Goal: Task Accomplishment & Management: Manage account settings

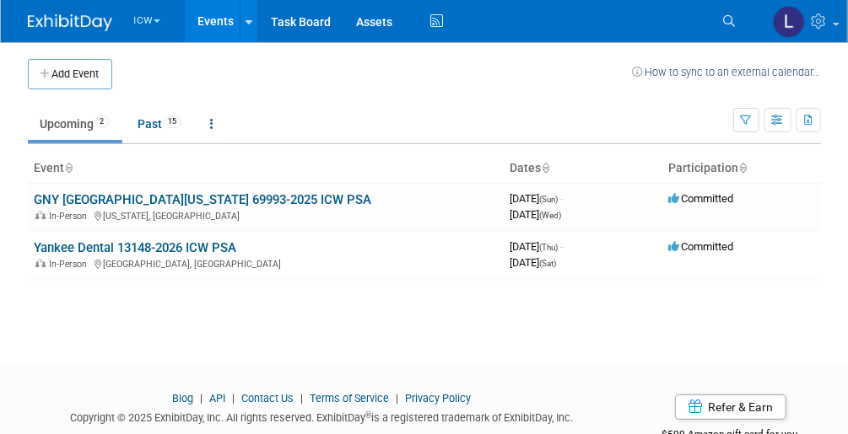
click at [152, 15] on button "ICW" at bounding box center [157, 17] width 50 height 35
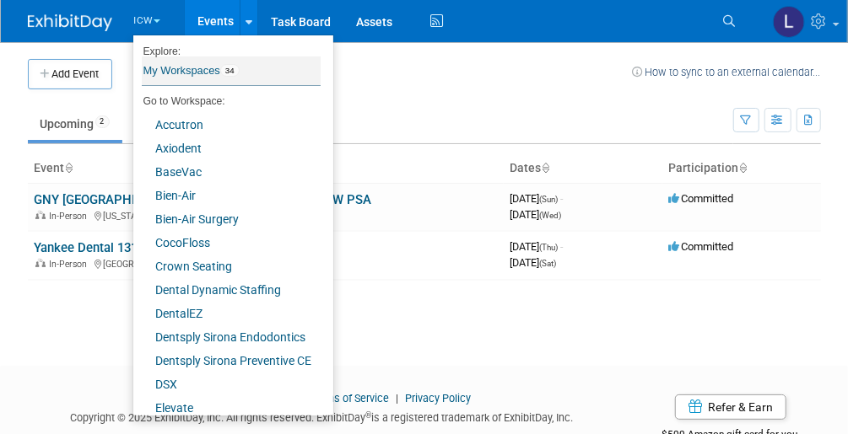
click at [199, 74] on link "My Workspaces 34" at bounding box center [231, 71] width 179 height 29
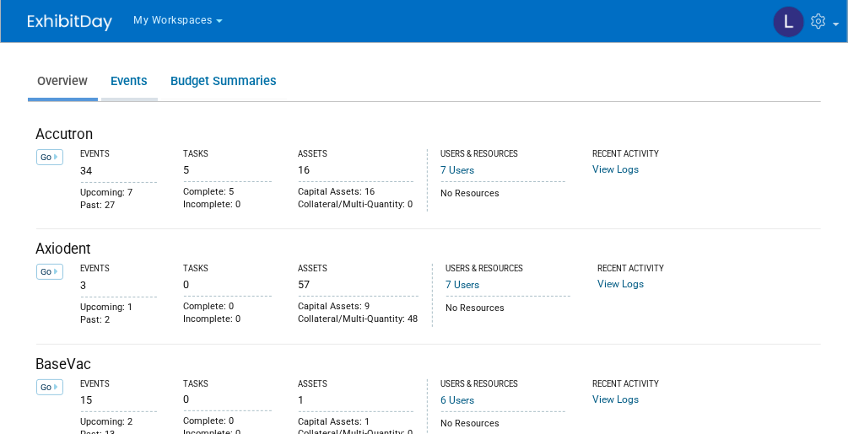
click at [130, 78] on link "Events" at bounding box center [129, 81] width 57 height 33
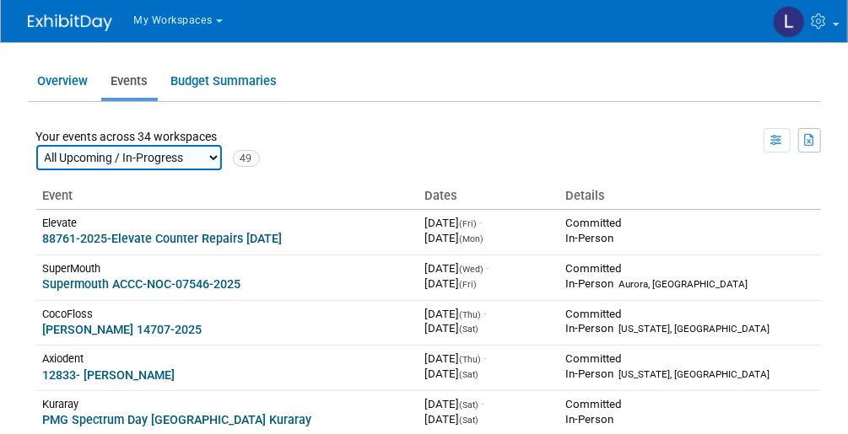
click at [159, 19] on span "My Workspaces" at bounding box center [173, 20] width 79 height 12
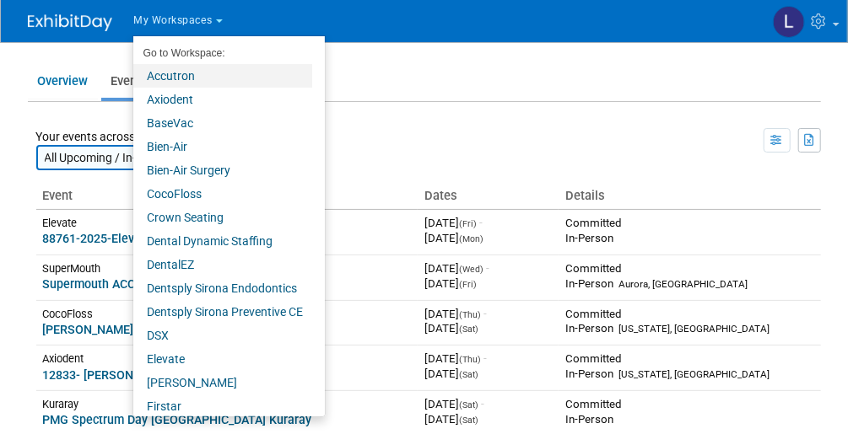
click at [157, 74] on link "Accutron" at bounding box center [222, 76] width 179 height 24
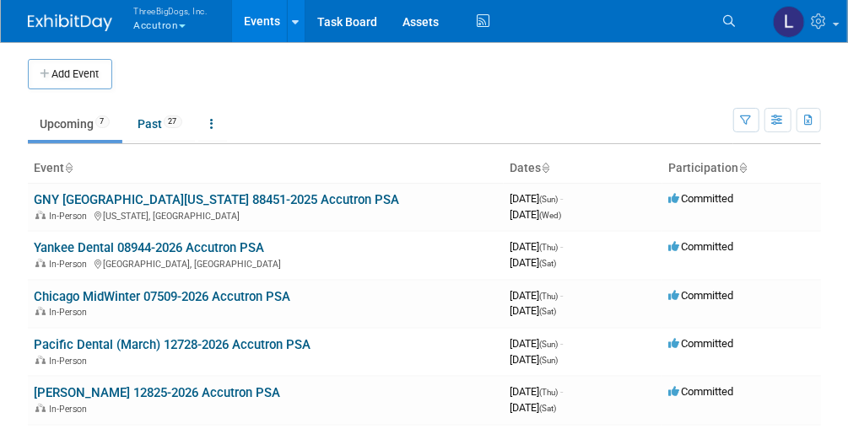
click at [138, 22] on button "ThreeBigDogs, Inc. Accutron" at bounding box center [180, 20] width 96 height 40
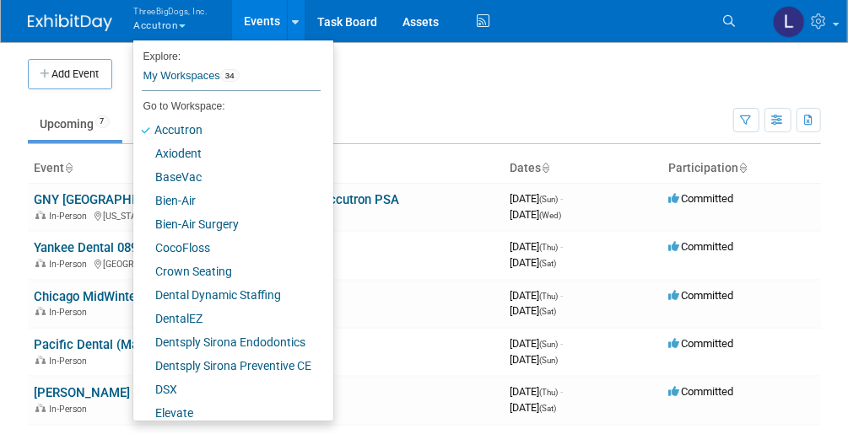
drag, startPoint x: 525, startPoint y: 116, endPoint x: 533, endPoint y: 143, distance: 27.5
click at [529, 137] on ul "Upcoming 7 Past 27 All Events 34 Past and Upcoming Grouped Annually Events grou…" at bounding box center [380, 125] width 705 height 38
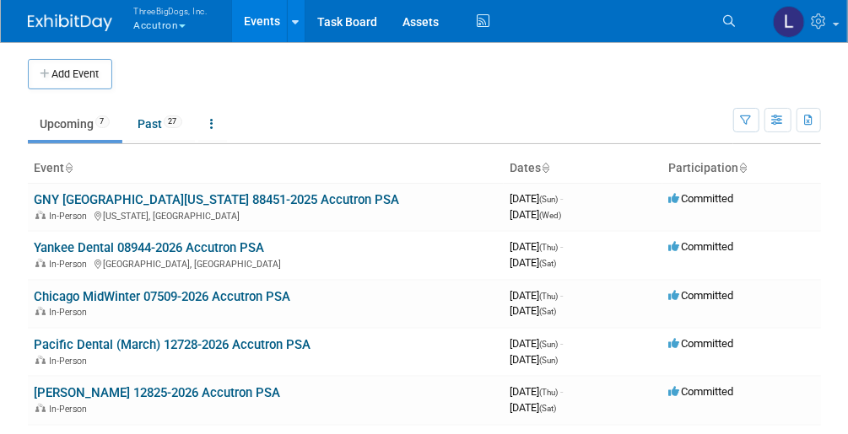
click at [310, 71] on td at bounding box center [447, 74] width 671 height 30
click at [142, 65] on td at bounding box center [447, 74] width 671 height 30
drag, startPoint x: 127, startPoint y: 93, endPoint x: 132, endPoint y: 55, distance: 38.3
click at [132, 55] on div "Add Event New Event Duplicate Event Warning There is another event in your work…" at bounding box center [424, 307] width 818 height 531
drag, startPoint x: 132, startPoint y: 55, endPoint x: 273, endPoint y: 83, distance: 144.6
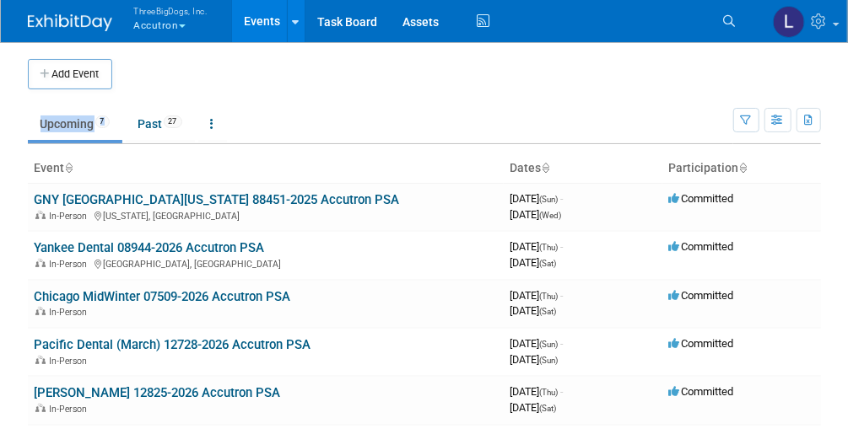
click at [273, 83] on td at bounding box center [447, 74] width 671 height 30
click at [156, 73] on td at bounding box center [447, 74] width 671 height 30
